Goal: Navigation & Orientation: Find specific page/section

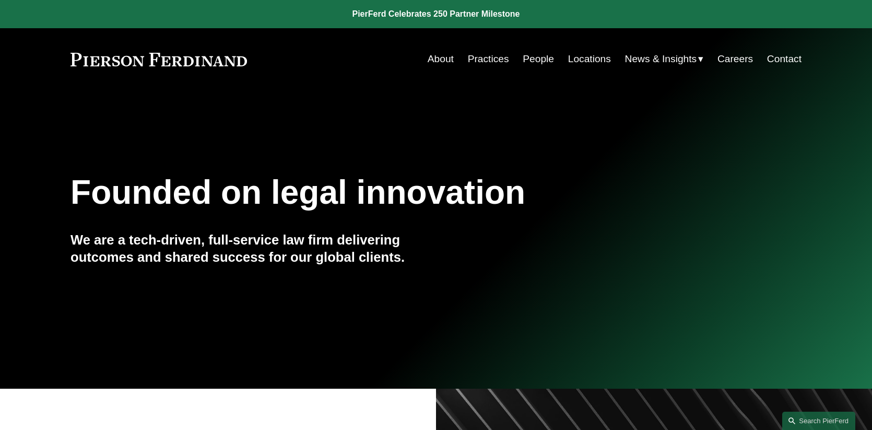
click at [0, 0] on span "News" at bounding box center [0, 0] width 0 height 0
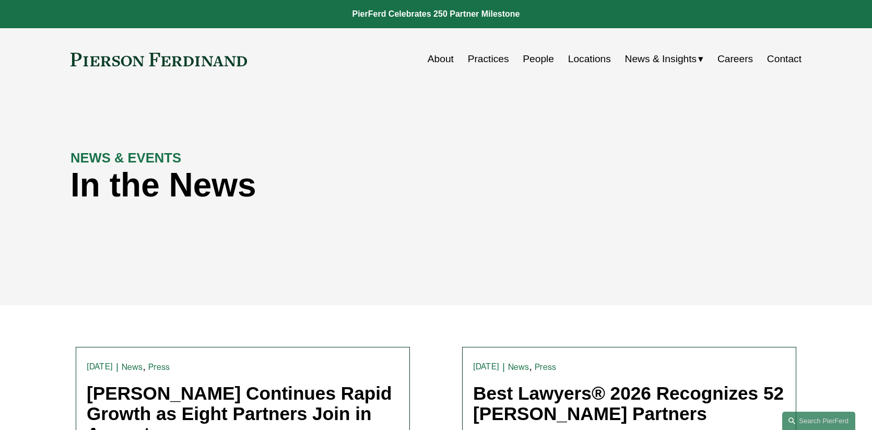
click at [442, 57] on link "About" at bounding box center [441, 59] width 26 height 20
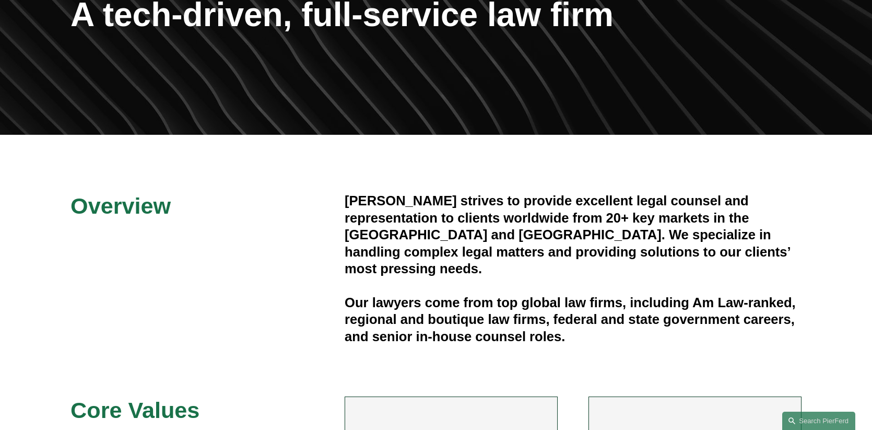
scroll to position [192, 0]
